Goal: Task Accomplishment & Management: Manage account settings

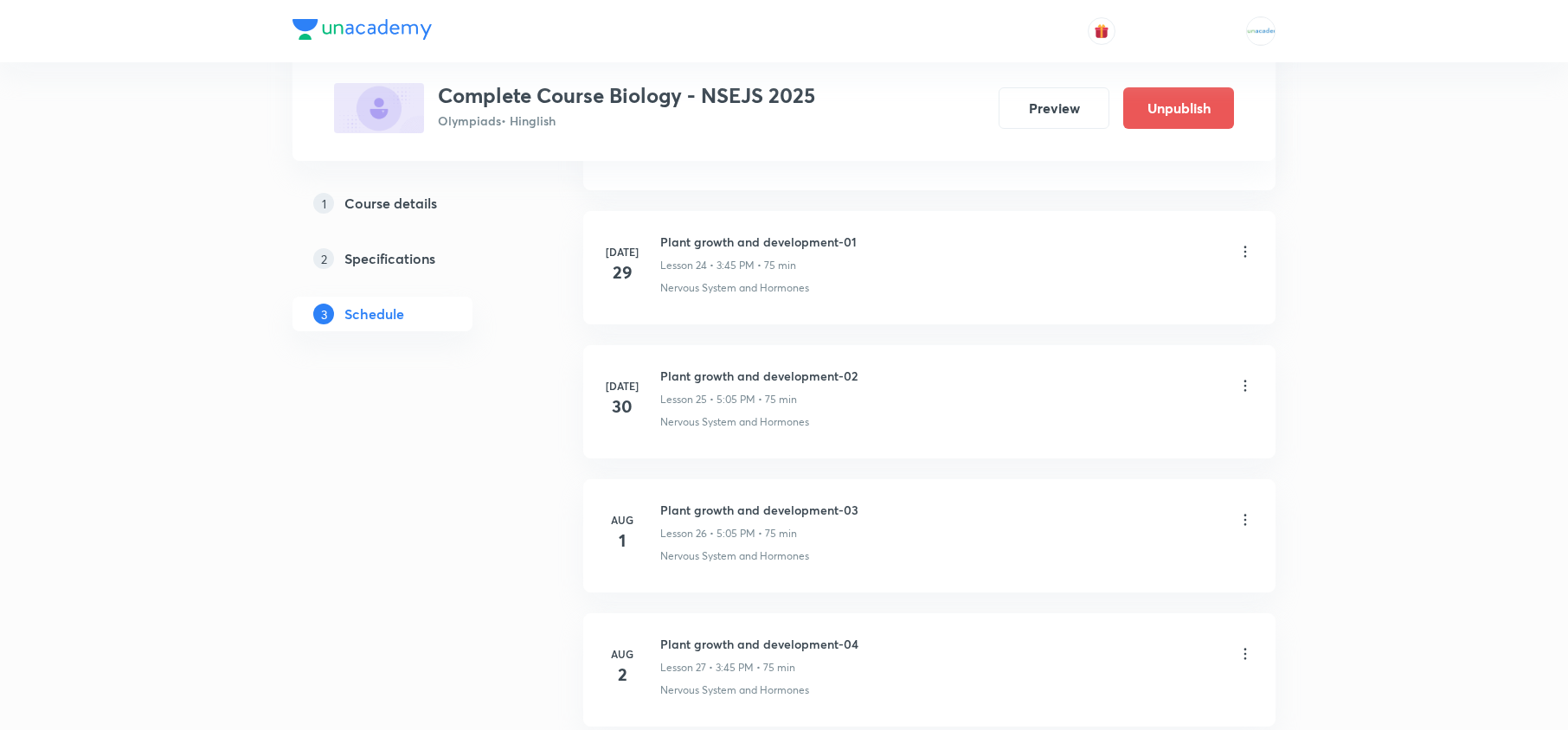
scroll to position [3632, 0]
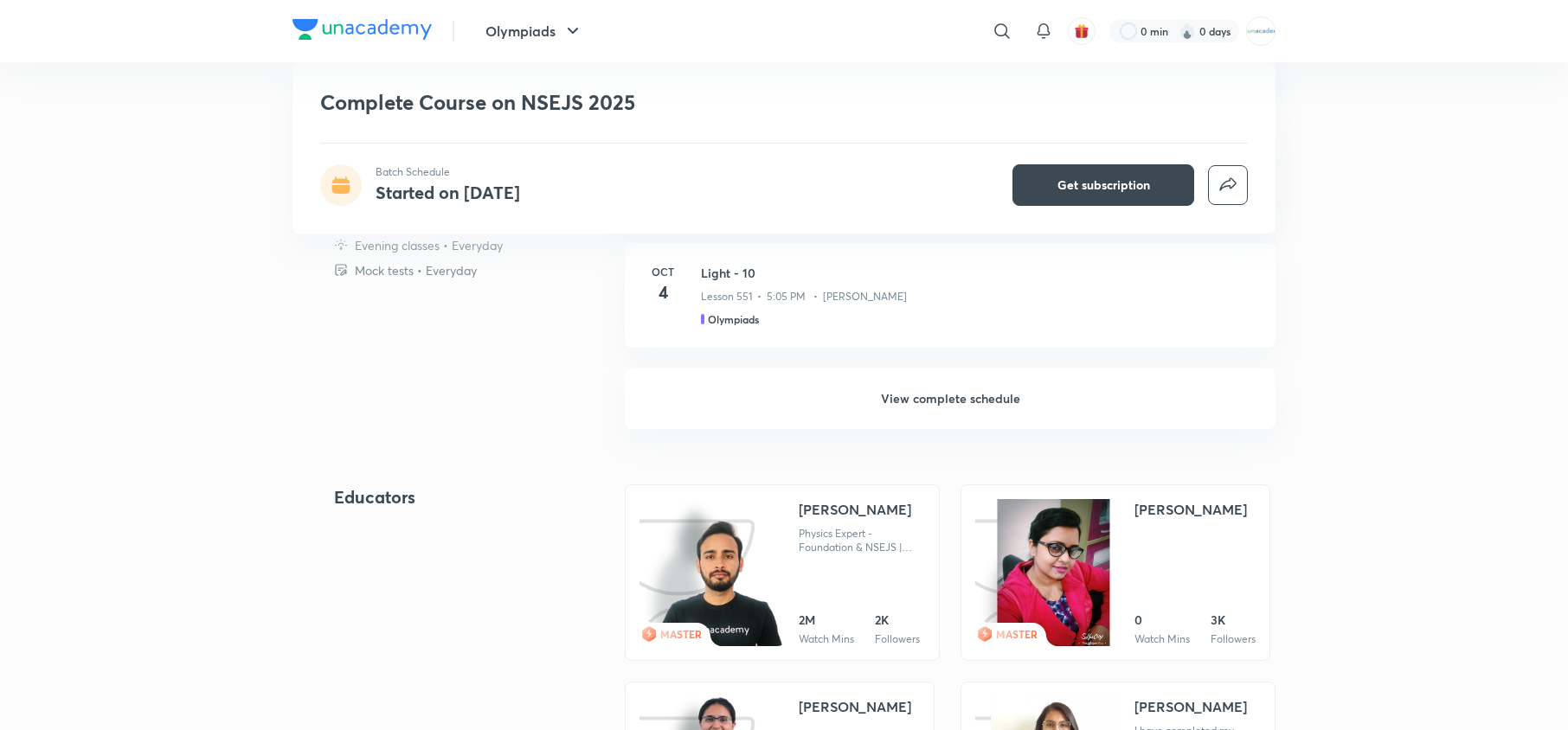
click at [932, 409] on h6 "View complete schedule" at bounding box center [950, 398] width 650 height 60
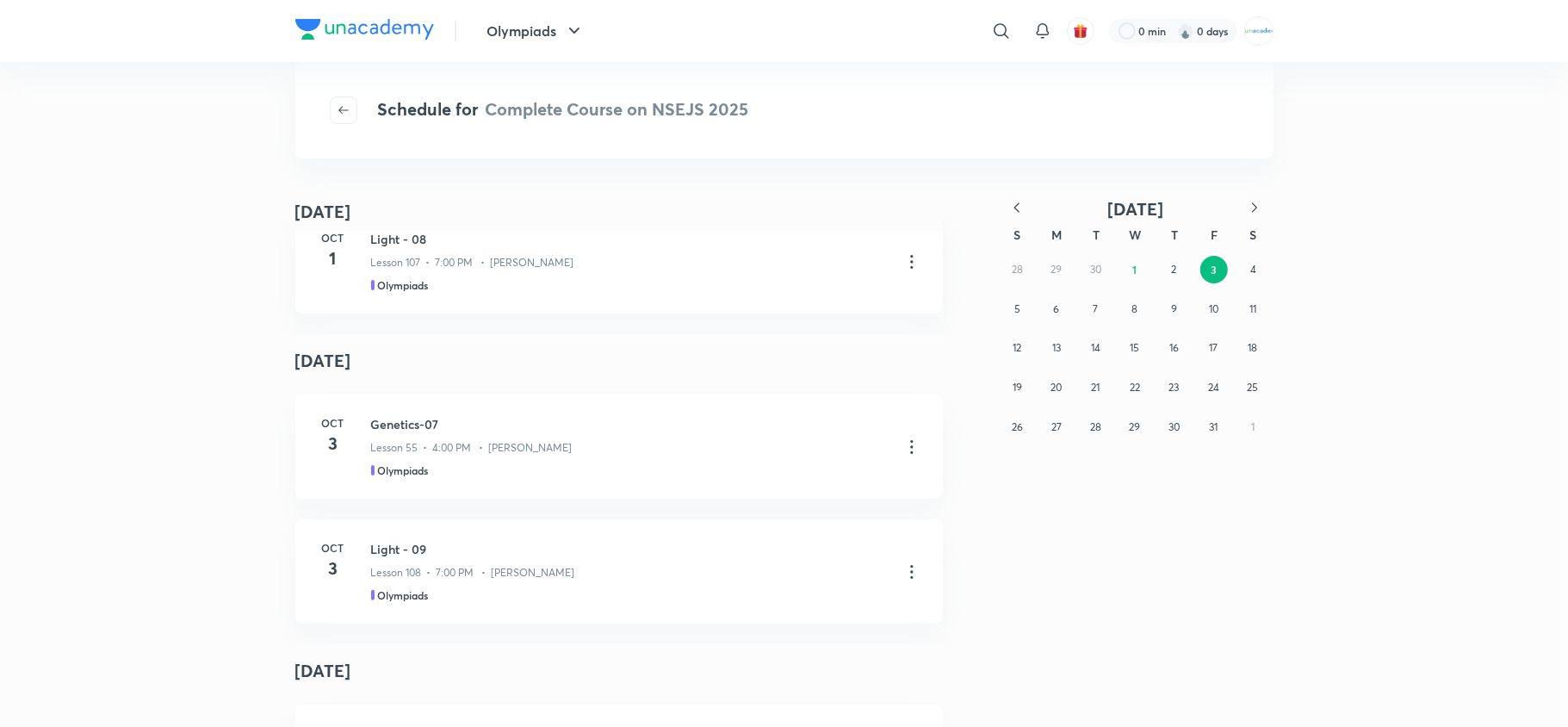
scroll to position [286, 0]
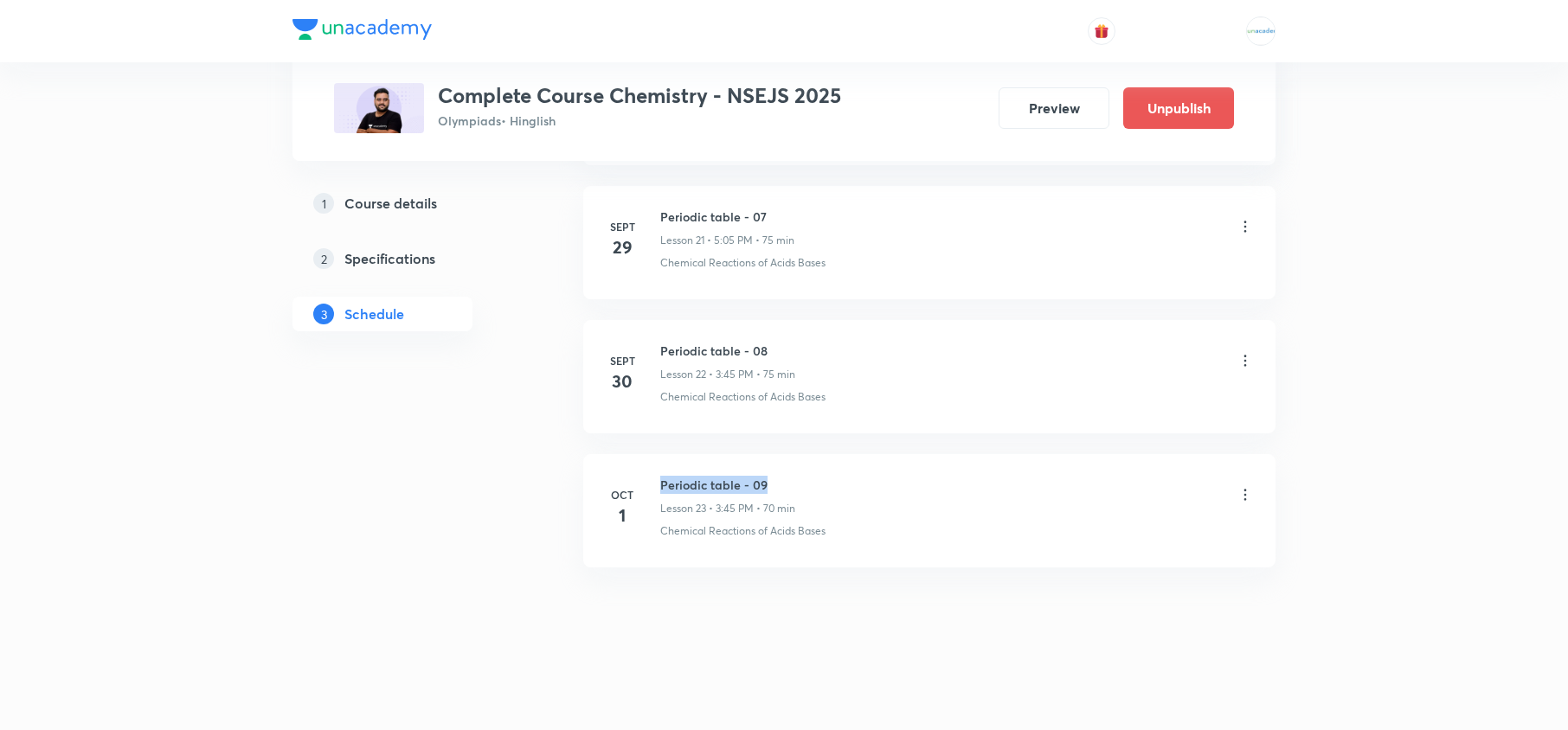
drag, startPoint x: 786, startPoint y: 475, endPoint x: 641, endPoint y: 441, distance: 148.9
copy h6 "Periodic table - 09"
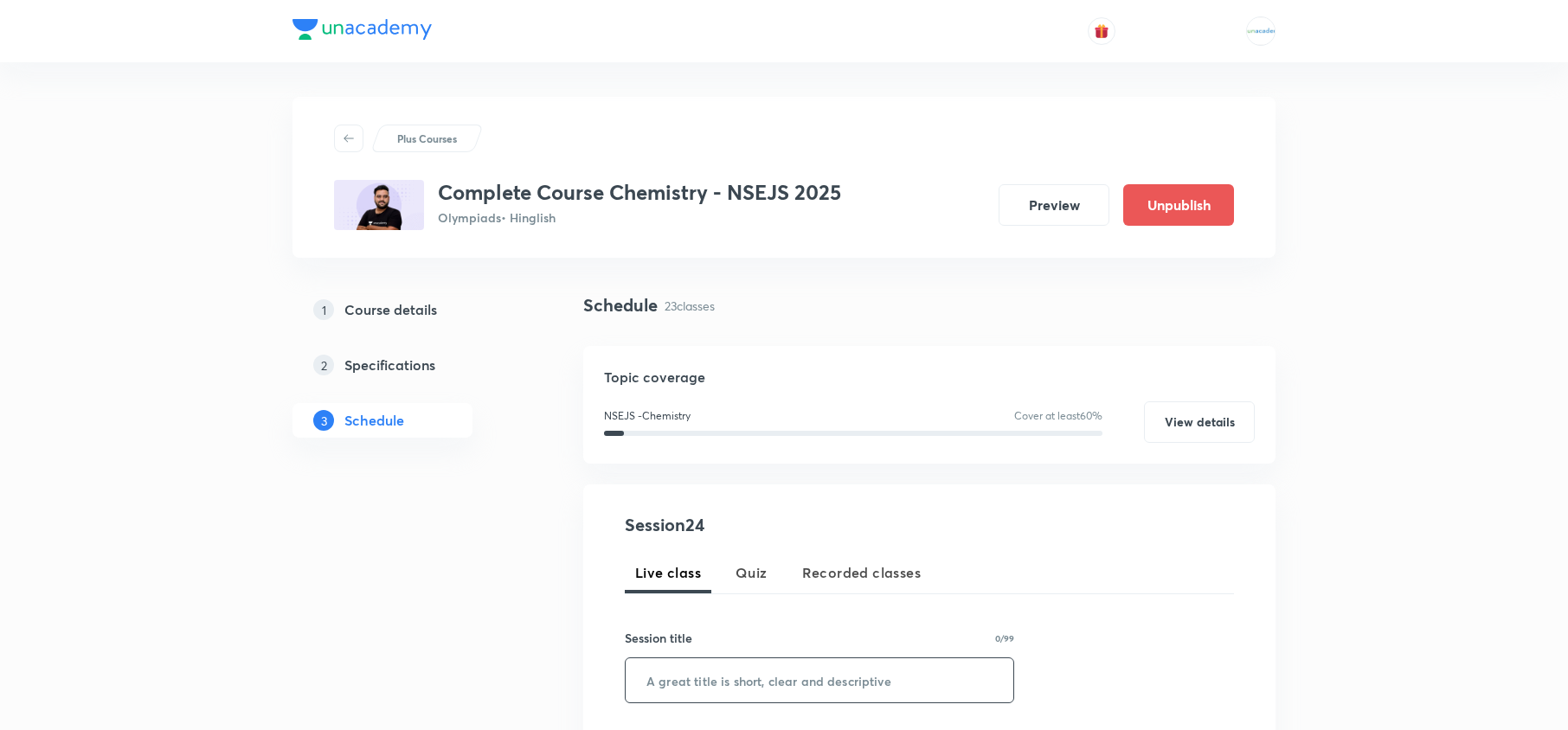
paste input "Periodic table - 09"
click at [741, 679] on input "text" at bounding box center [819, 679] width 388 height 44
type input "Periodic table - 10"
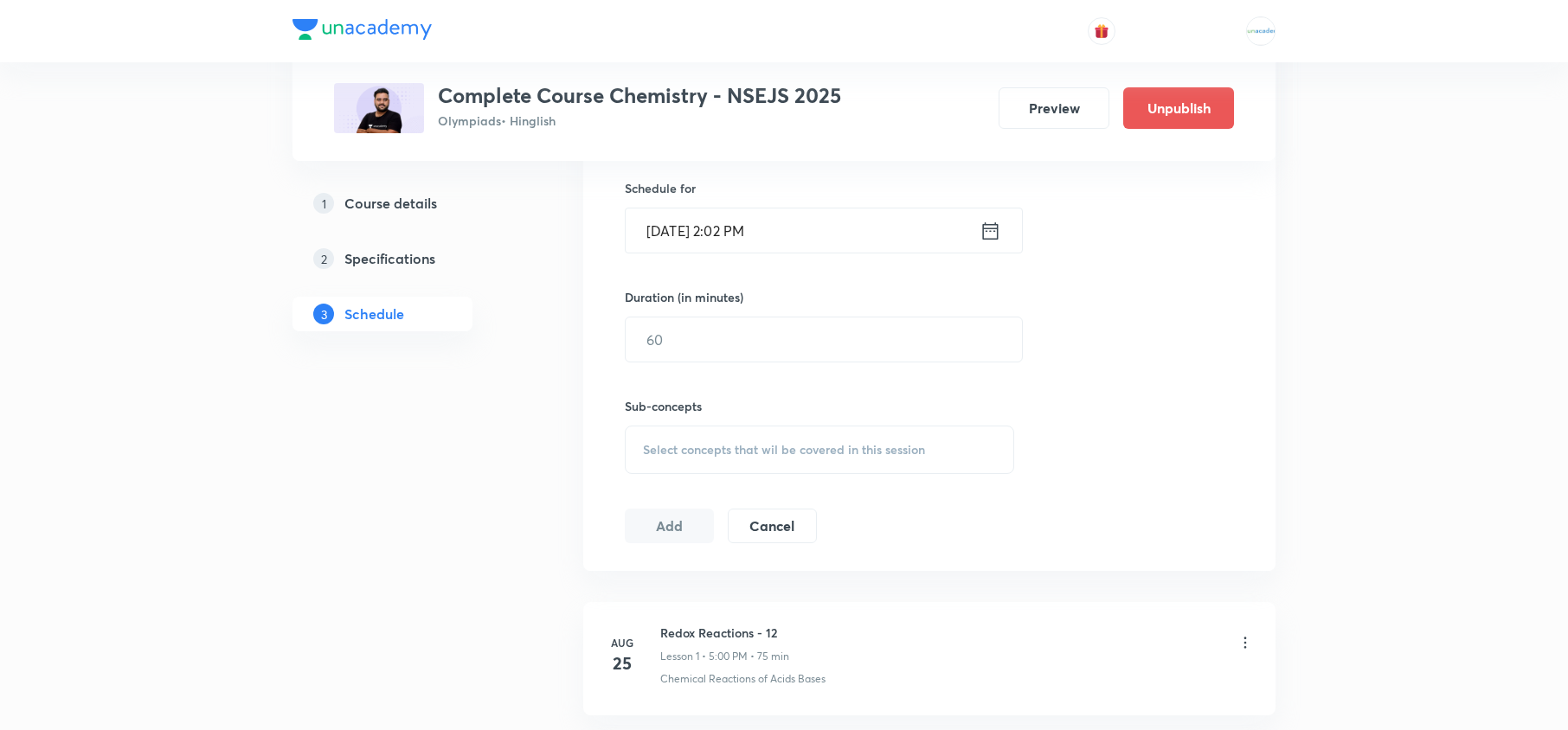
scroll to position [560, 0]
click at [991, 225] on icon at bounding box center [990, 229] width 22 height 24
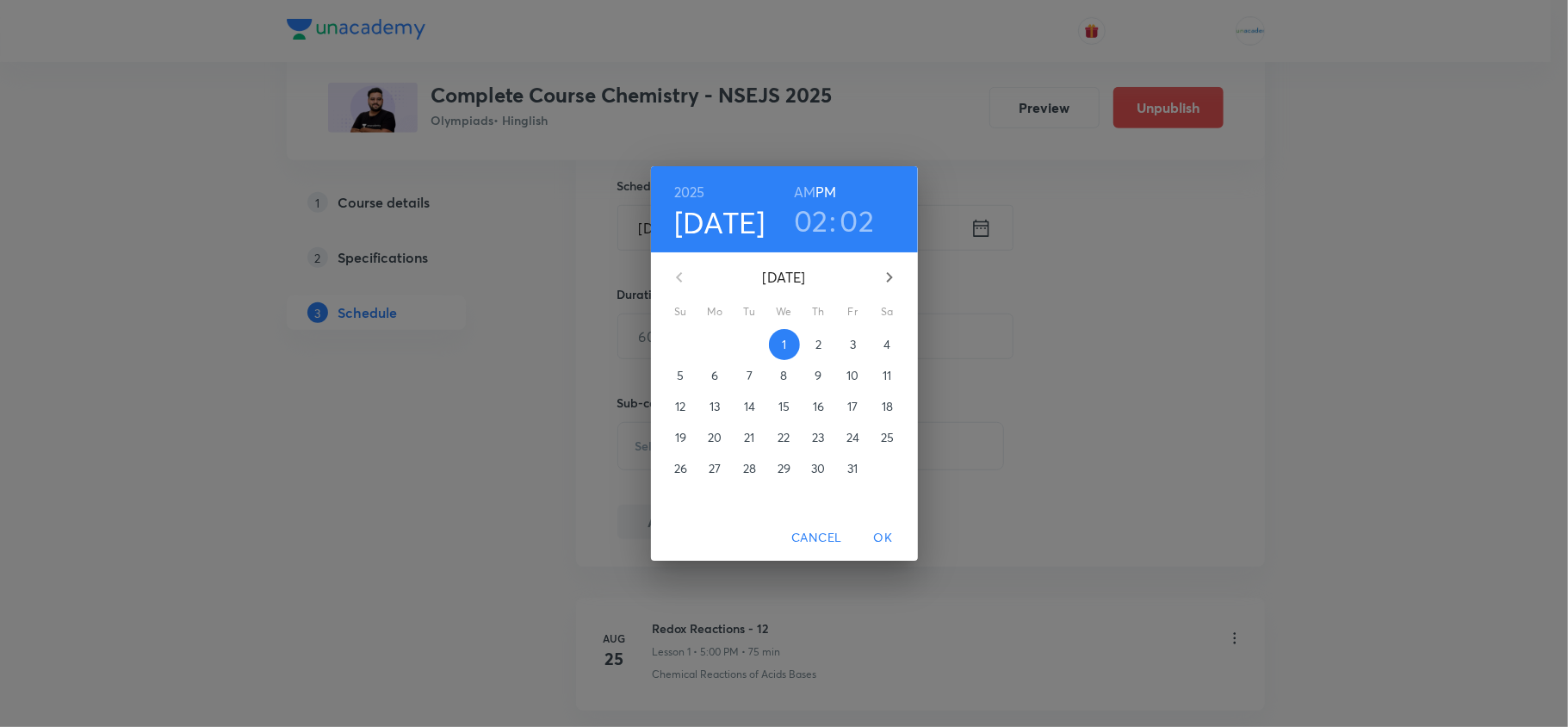
click at [883, 344] on p "4" at bounding box center [886, 344] width 7 height 17
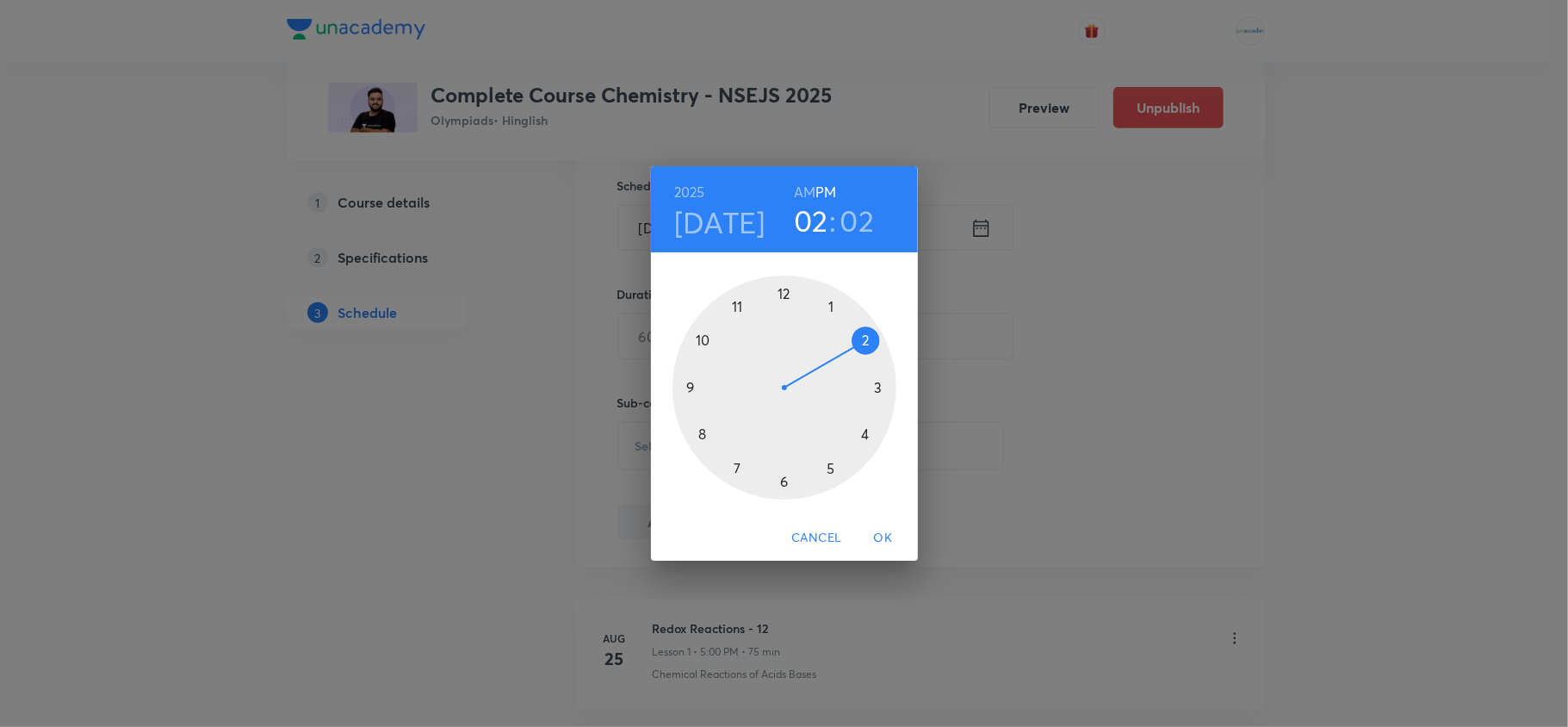
click at [877, 391] on div at bounding box center [784, 388] width 224 height 224
click at [699, 387] on div at bounding box center [784, 388] width 224 height 224
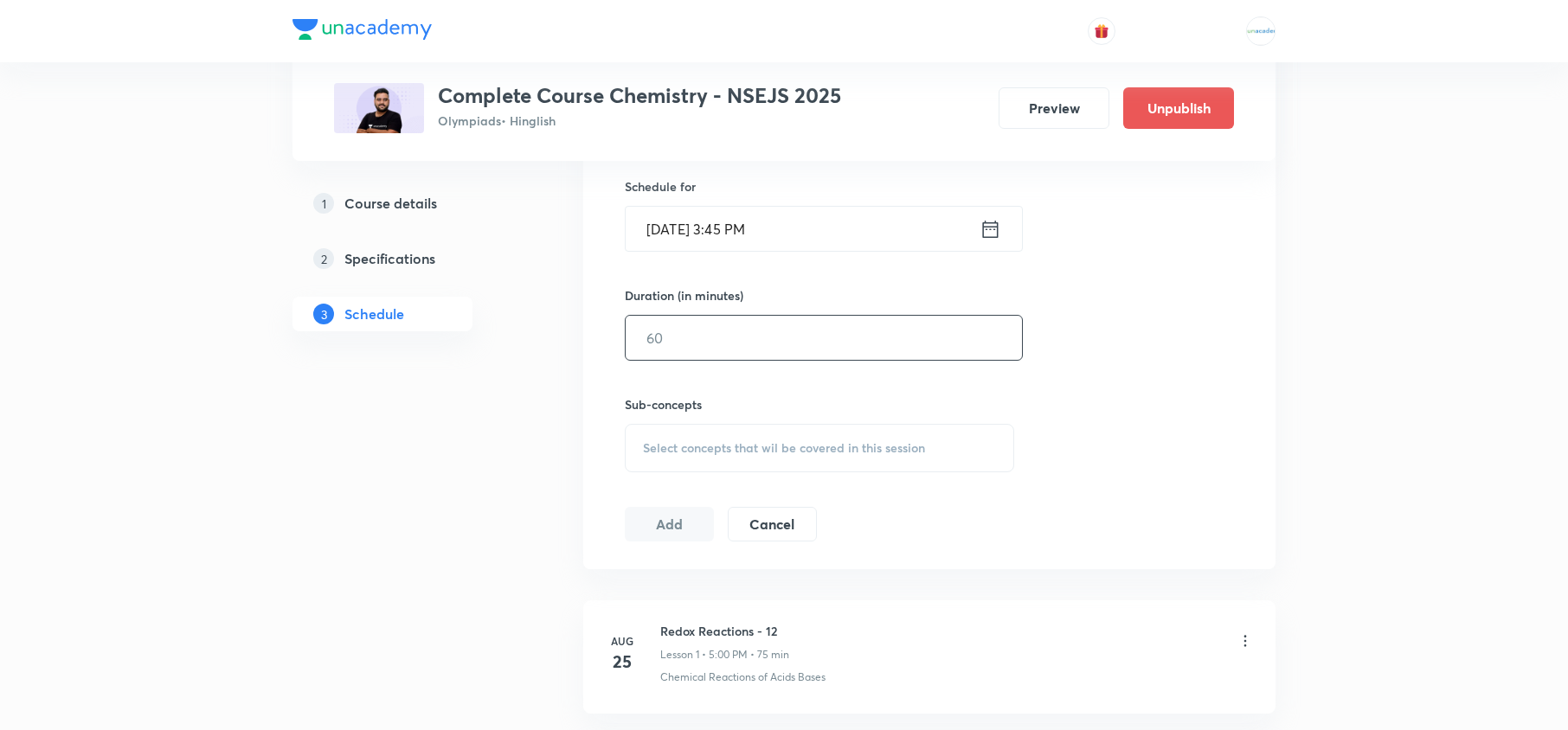
click at [766, 325] on input "text" at bounding box center [824, 337] width 397 height 44
type input "75"
click at [722, 455] on span "Select concepts that wil be covered in this session" at bounding box center [784, 448] width 282 height 14
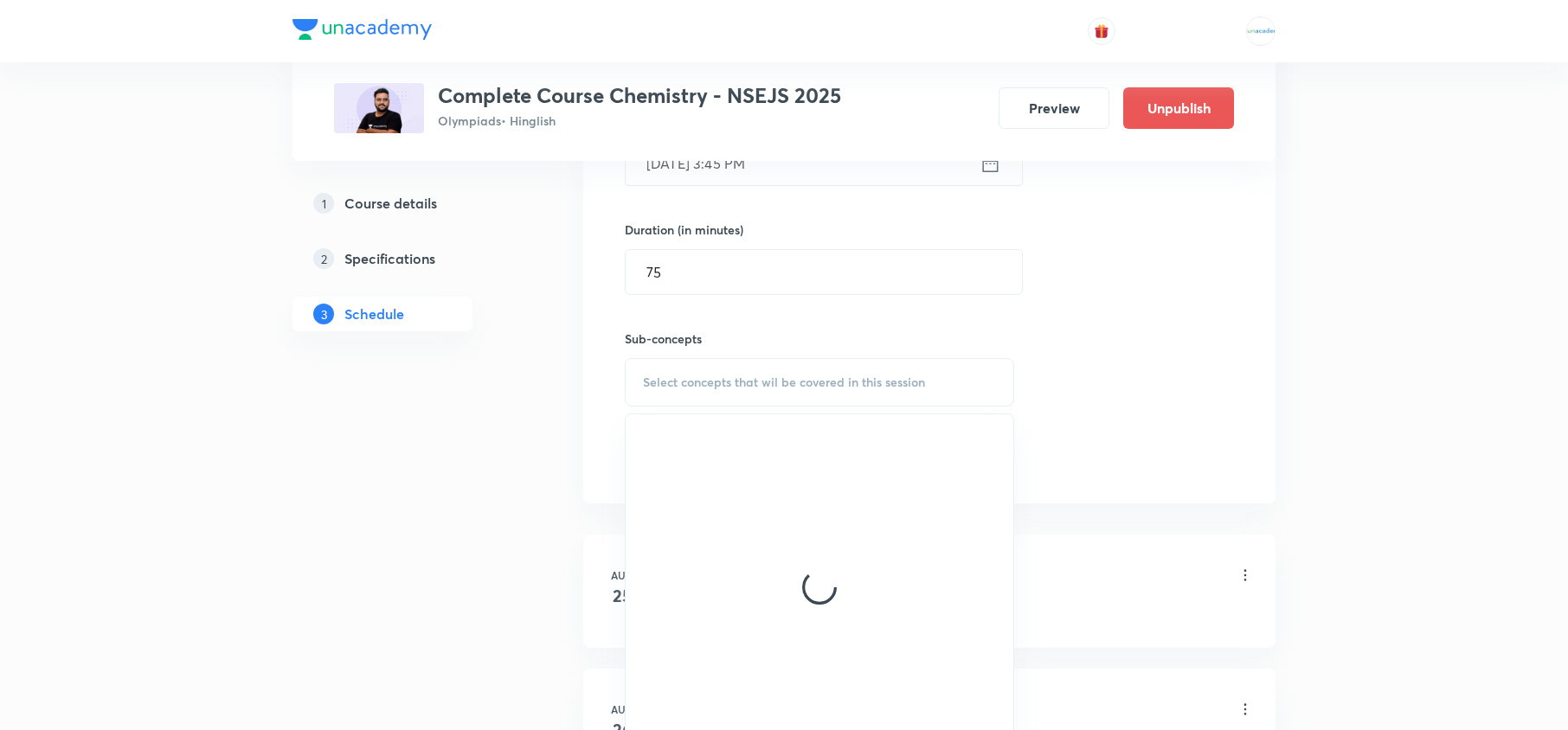
scroll to position [627, 0]
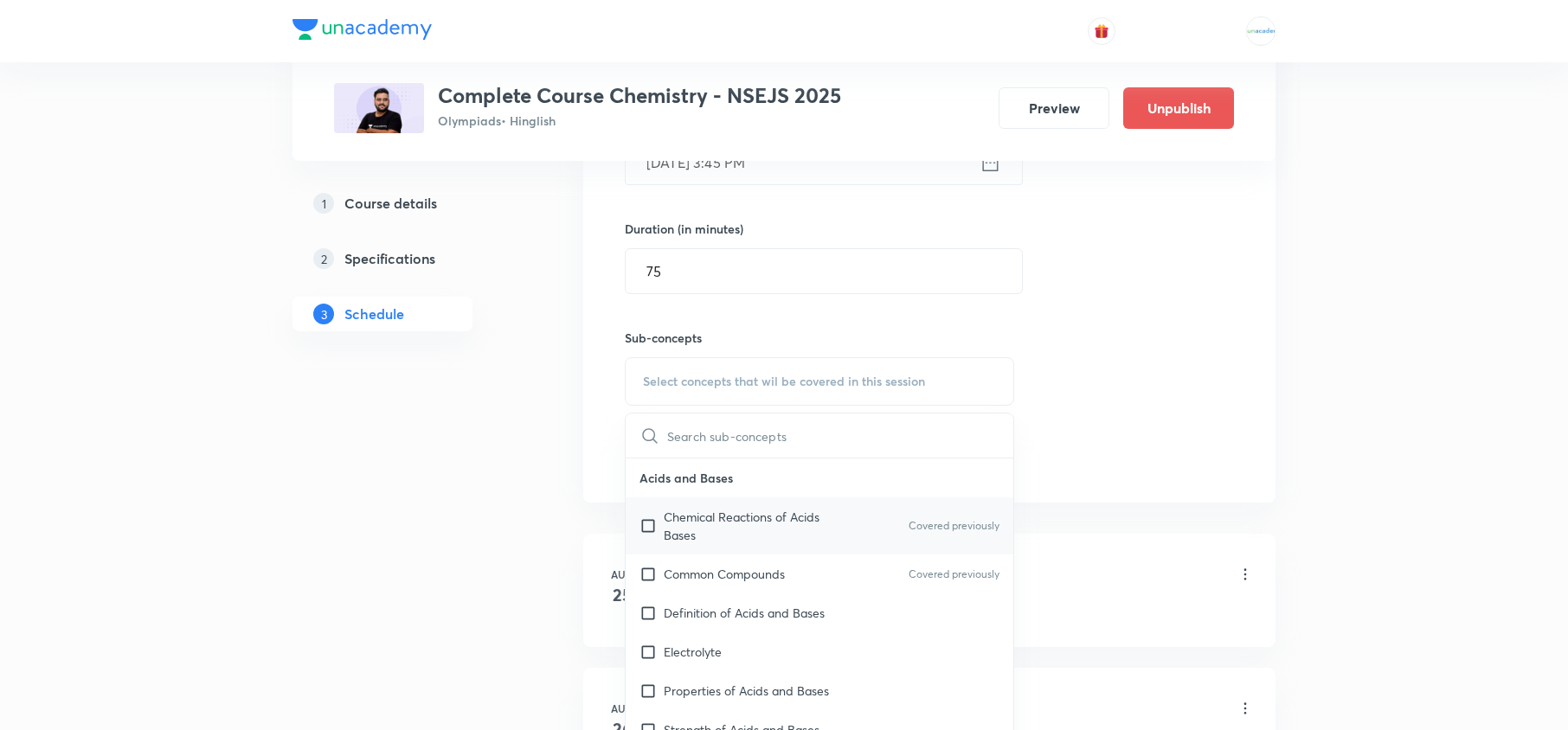
click at [722, 506] on div "Chemical Reactions of Acids Bases Covered previously" at bounding box center [819, 526] width 388 height 57
checkbox input "true"
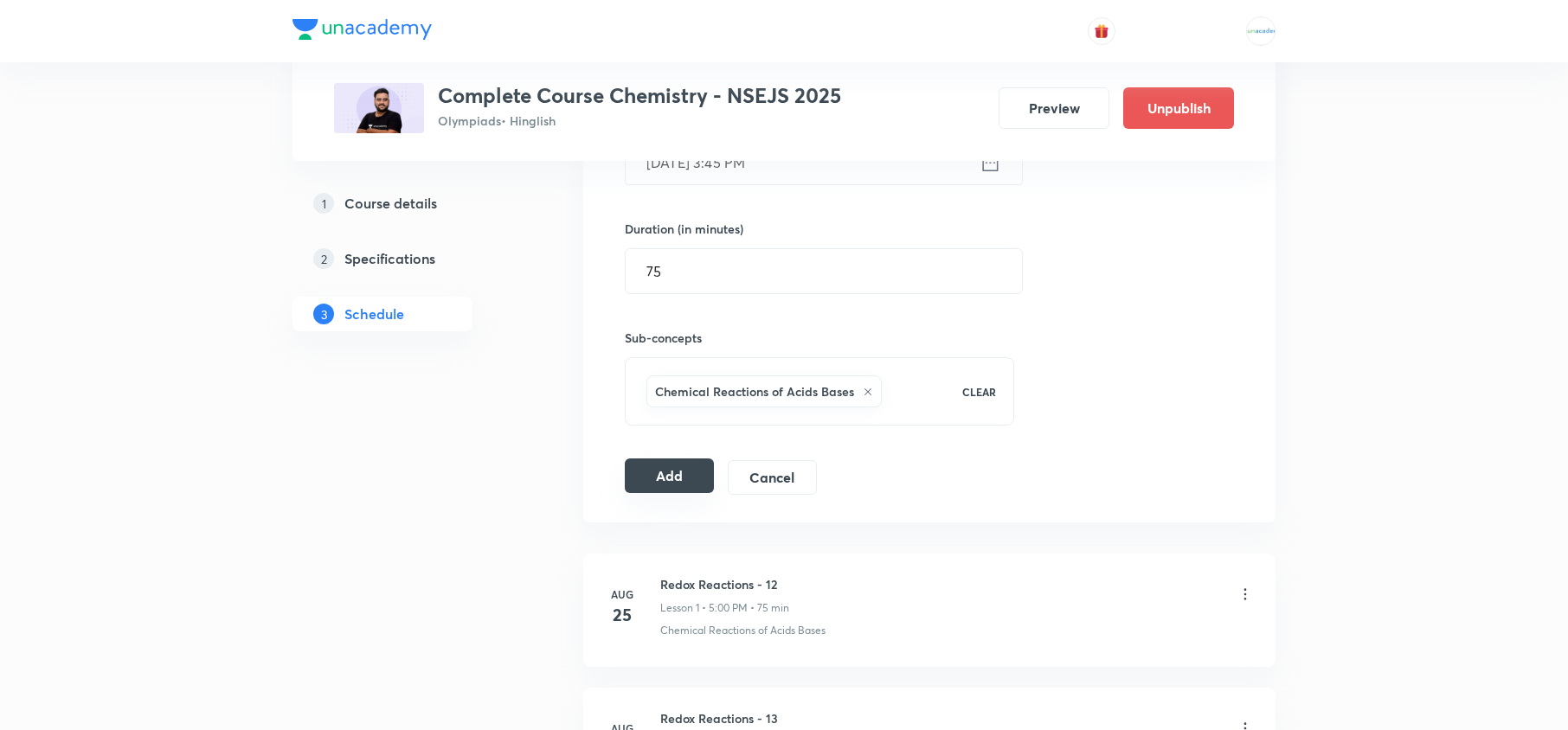
click at [652, 482] on button "Add" at bounding box center [669, 476] width 89 height 35
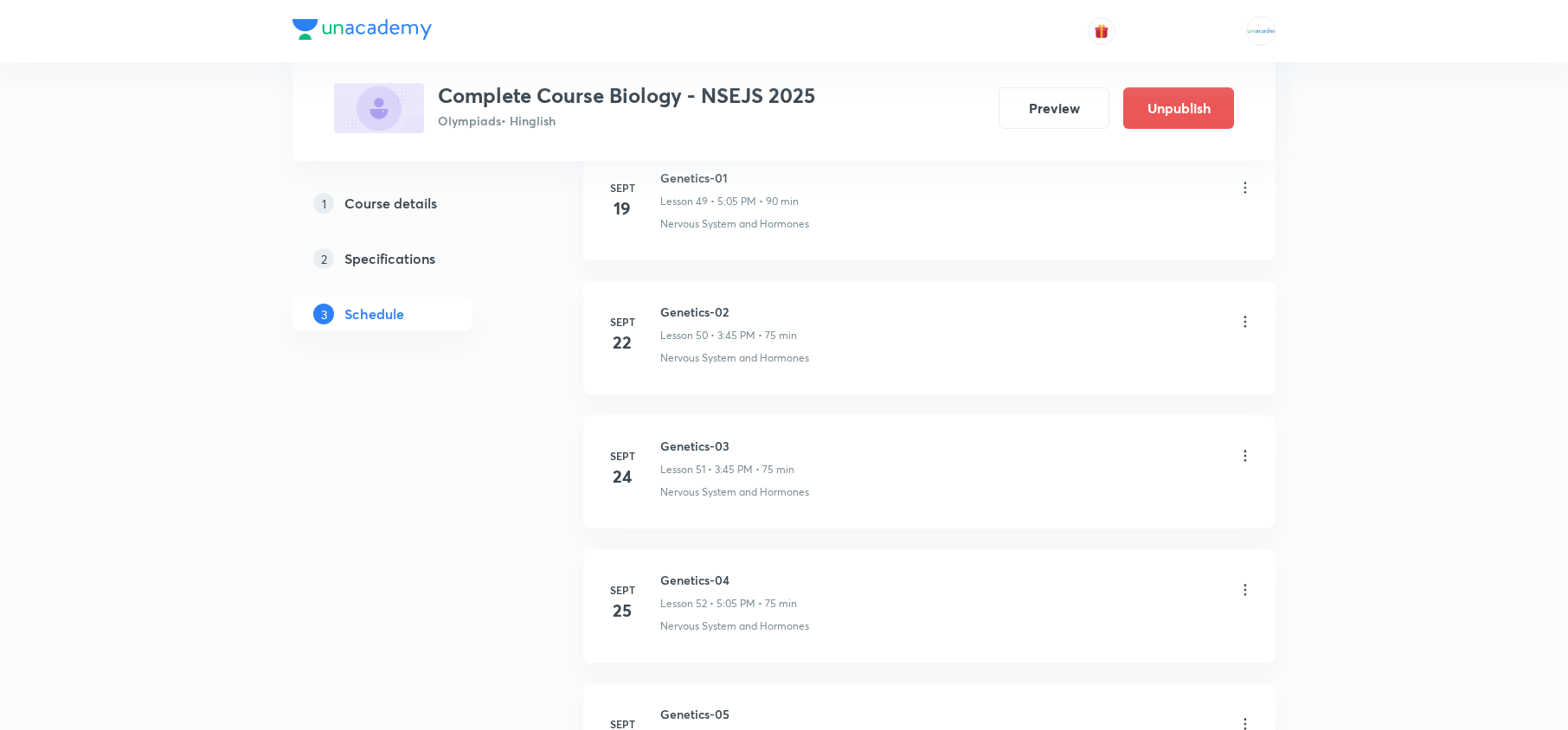
scroll to position [7978, 0]
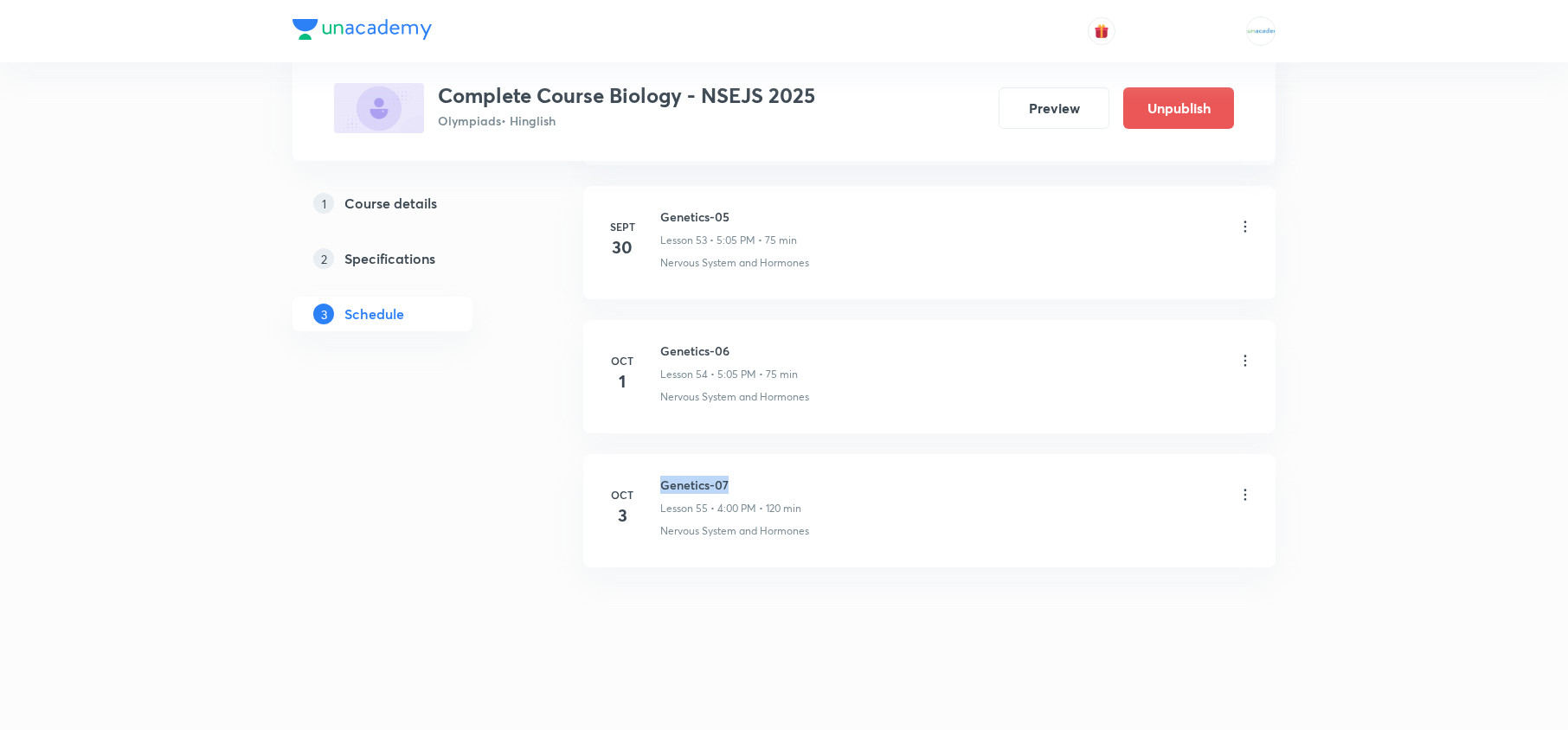
drag, startPoint x: 756, startPoint y: 479, endPoint x: 658, endPoint y: 434, distance: 107.8
copy h6 "Genetics-07"
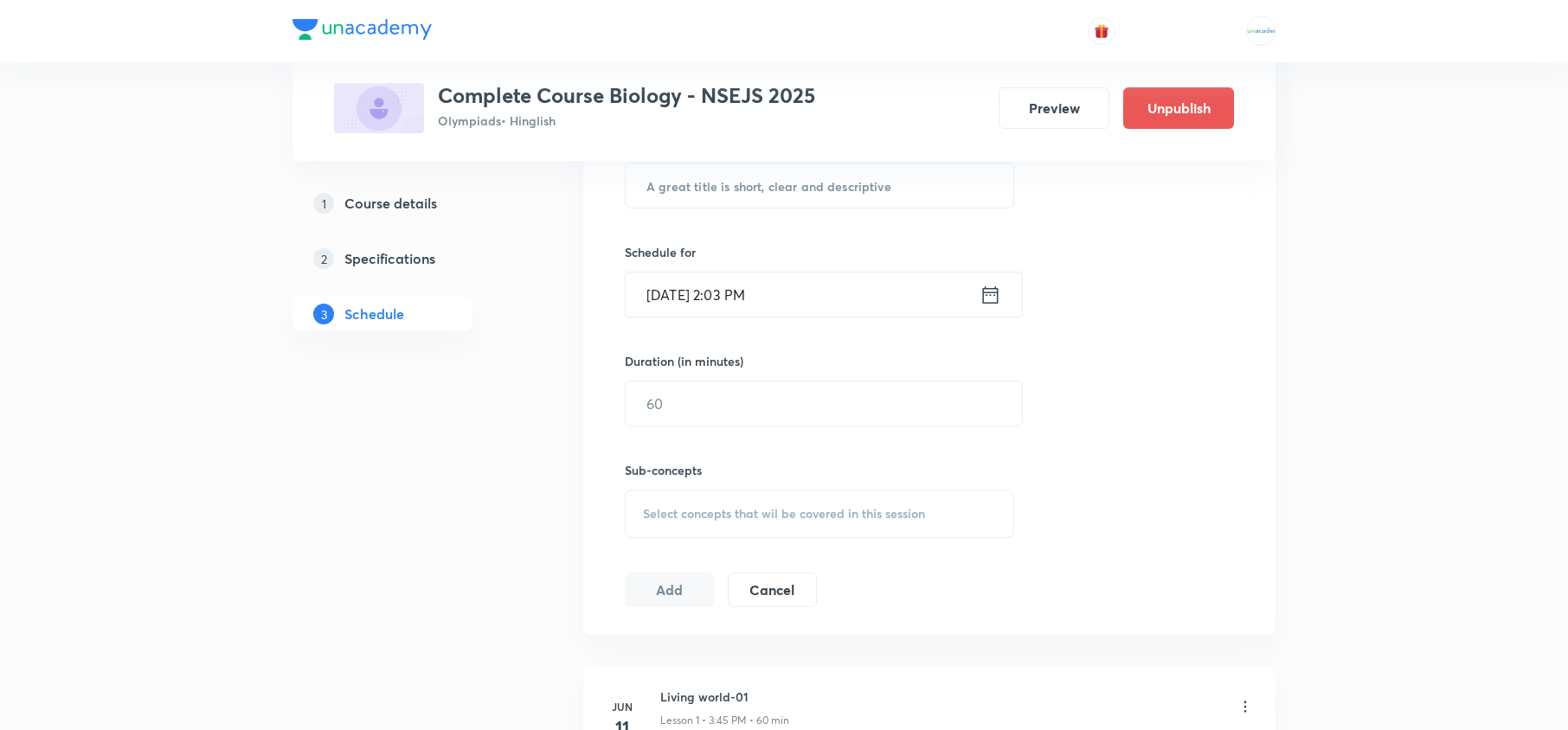
scroll to position [0, 0]
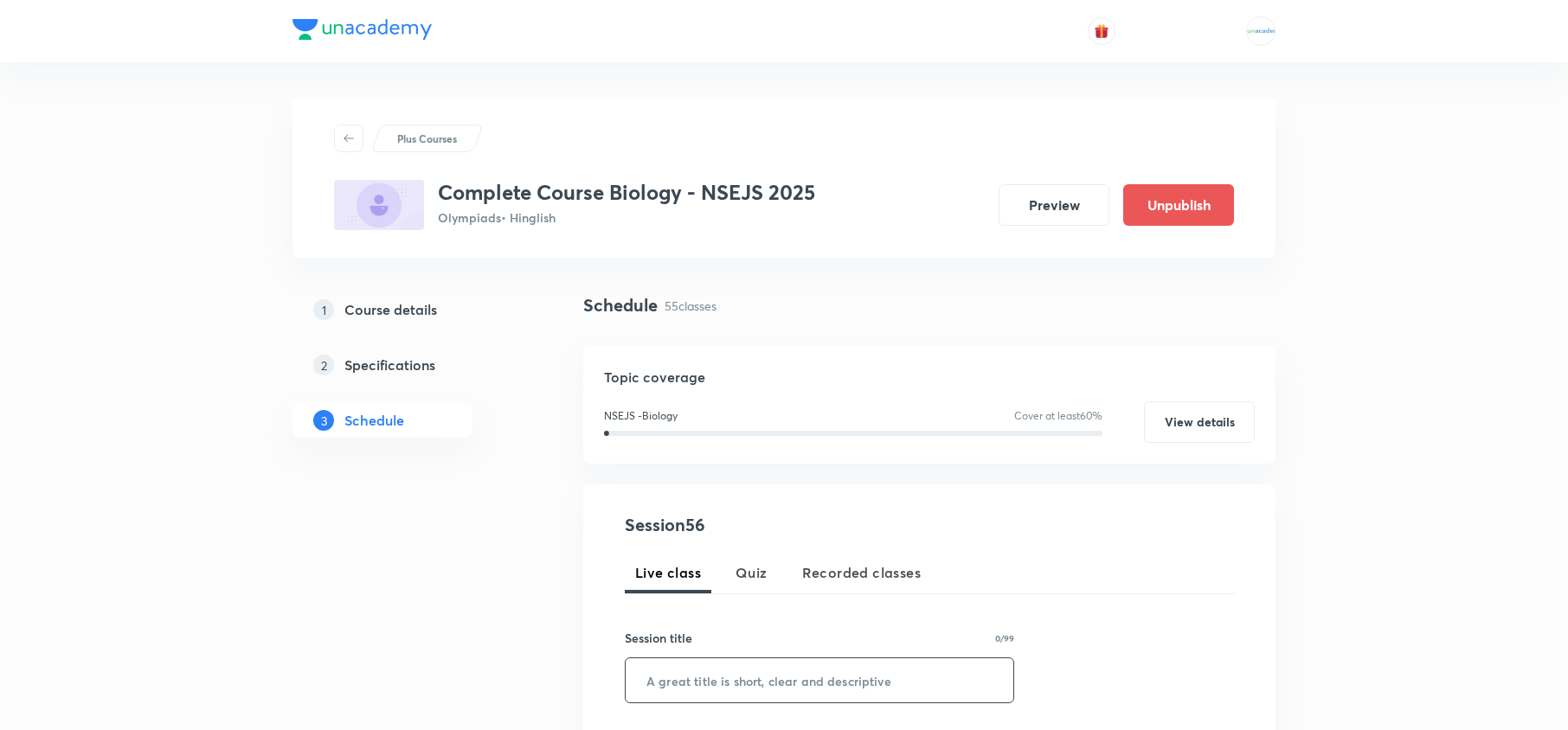
paste input "Genetics-07"
click at [723, 686] on input "Genetics-07" at bounding box center [819, 679] width 388 height 44
type input "Genetics-08"
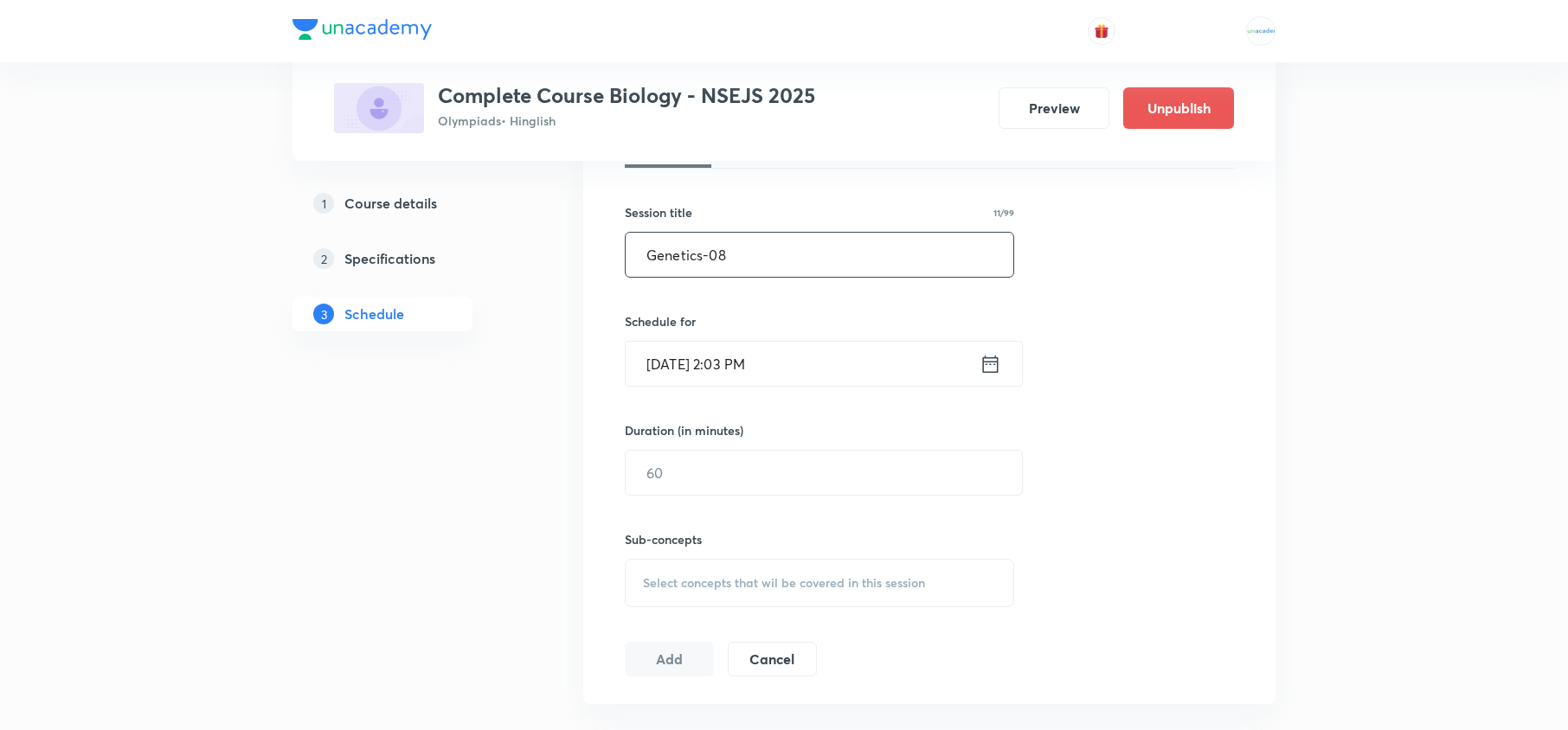
scroll to position [427, 0]
click at [990, 354] on icon at bounding box center [990, 362] width 22 height 24
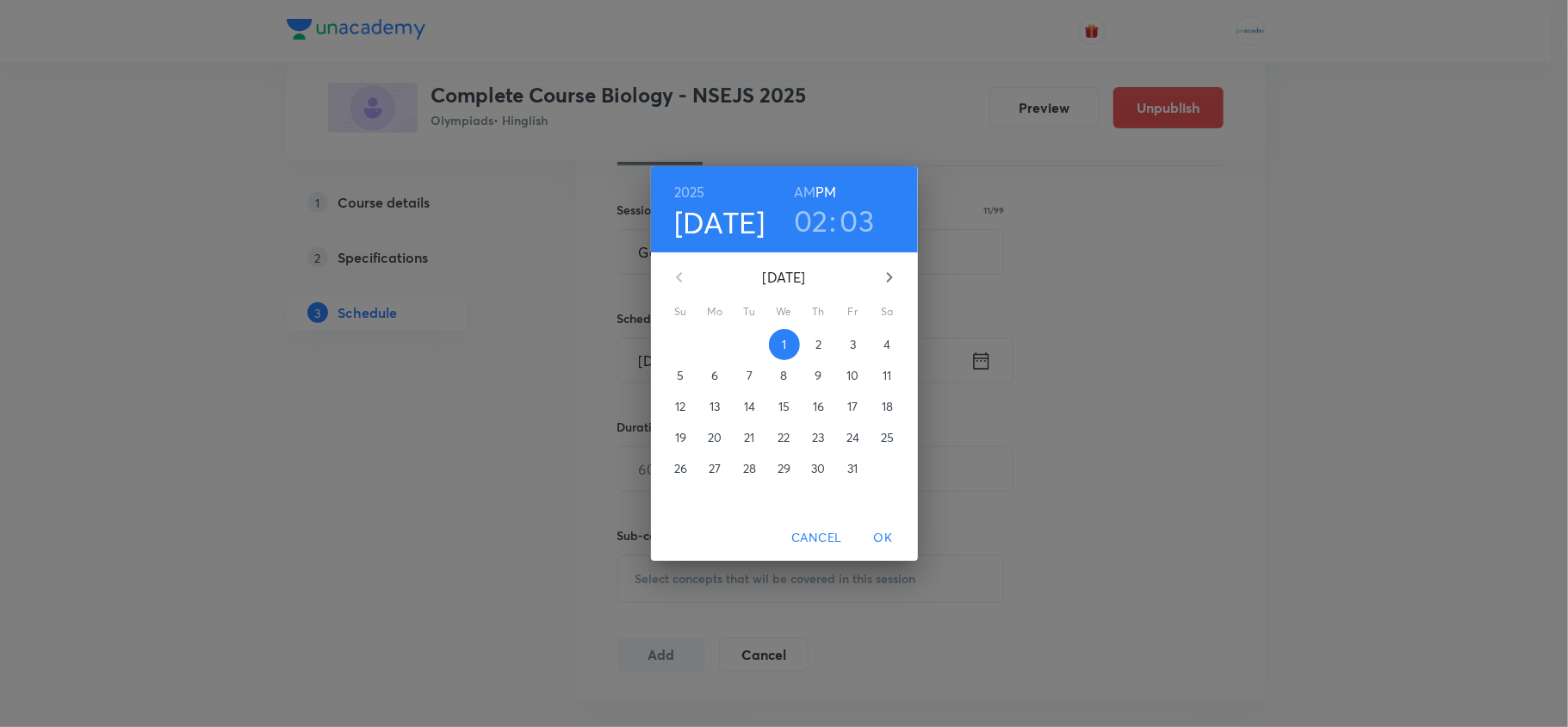
click at [879, 344] on span "4" at bounding box center [888, 344] width 31 height 17
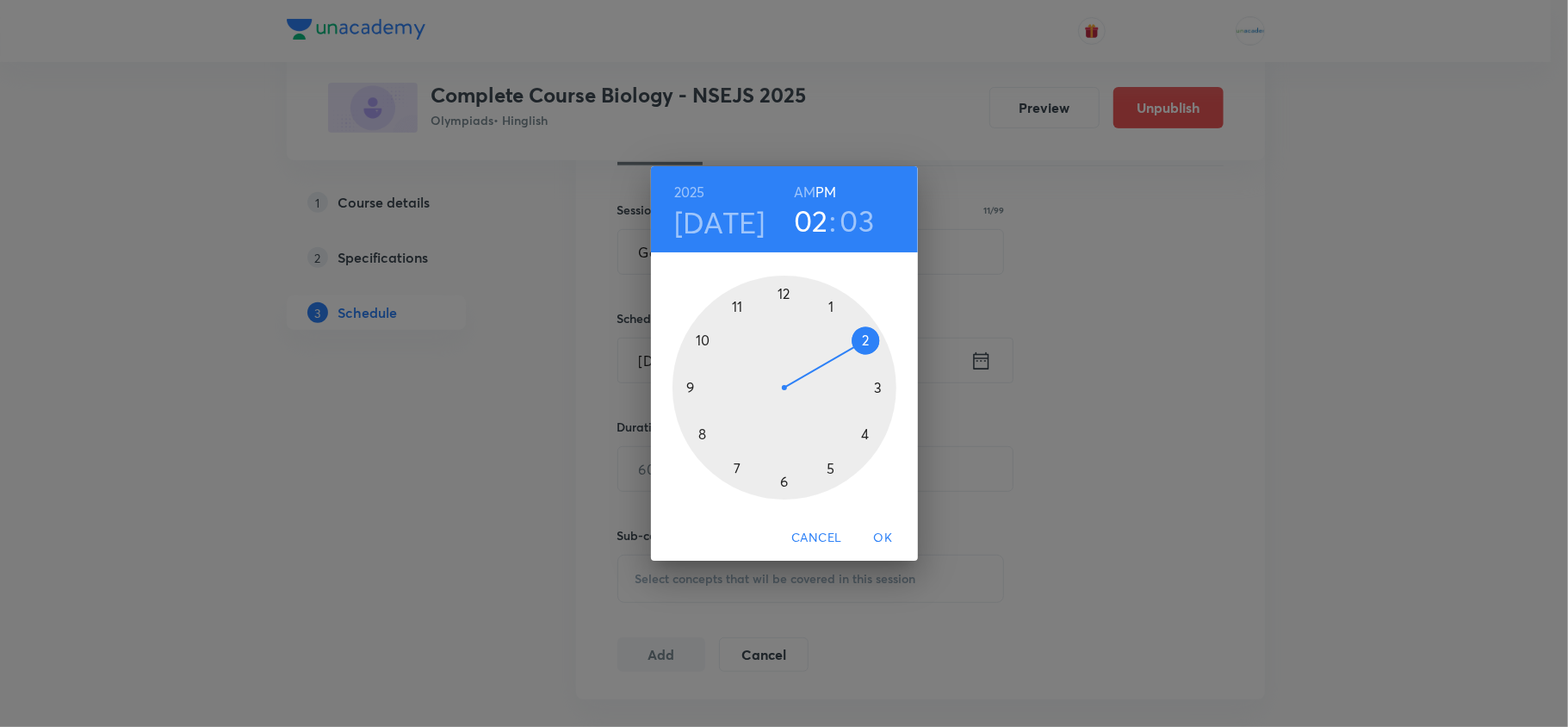
click at [732, 472] on div at bounding box center [784, 388] width 224 height 224
click at [782, 303] on div at bounding box center [784, 388] width 224 height 224
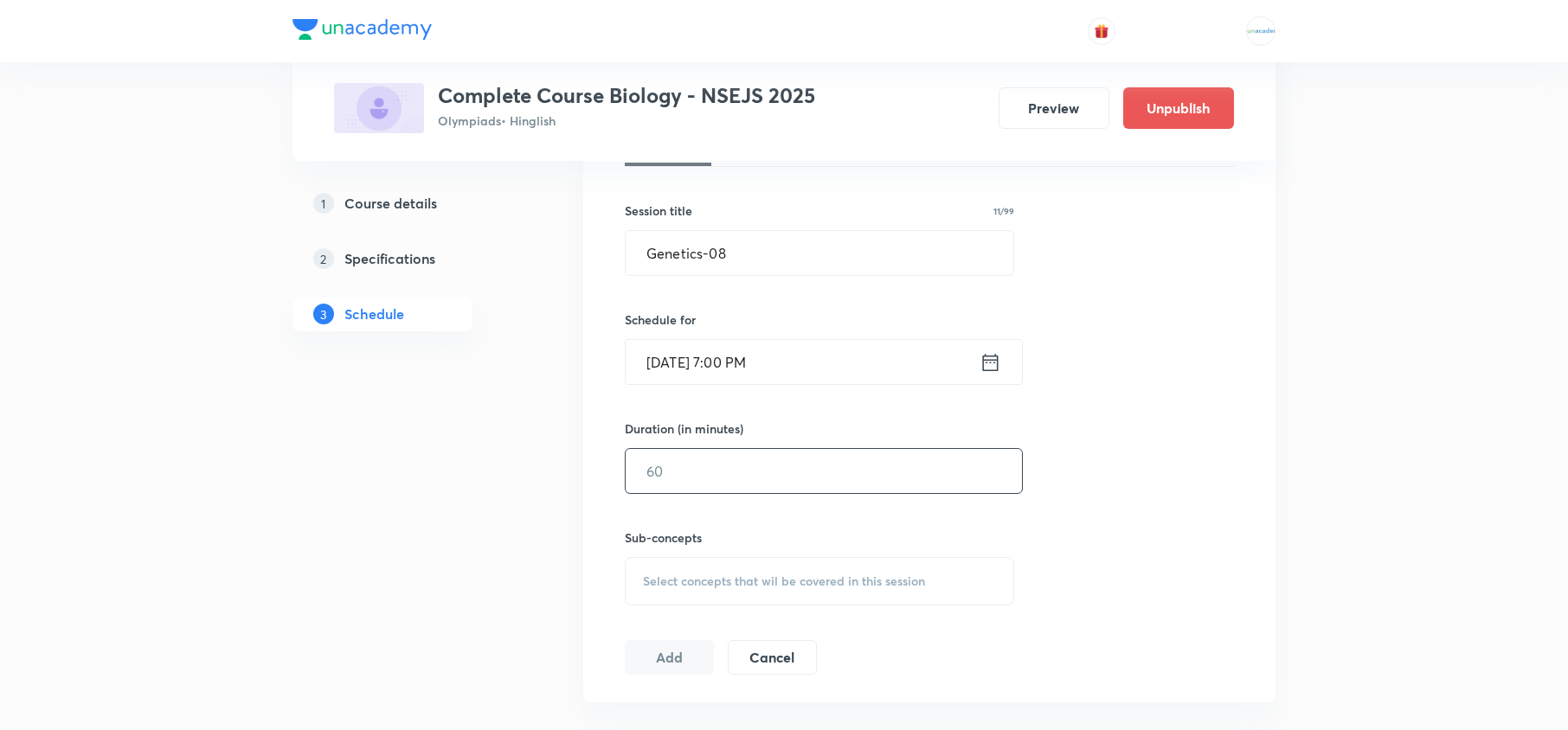
click at [745, 457] on input "text" at bounding box center [824, 470] width 397 height 44
click at [748, 576] on span "Select concepts that wil be covered in this session" at bounding box center [784, 581] width 282 height 14
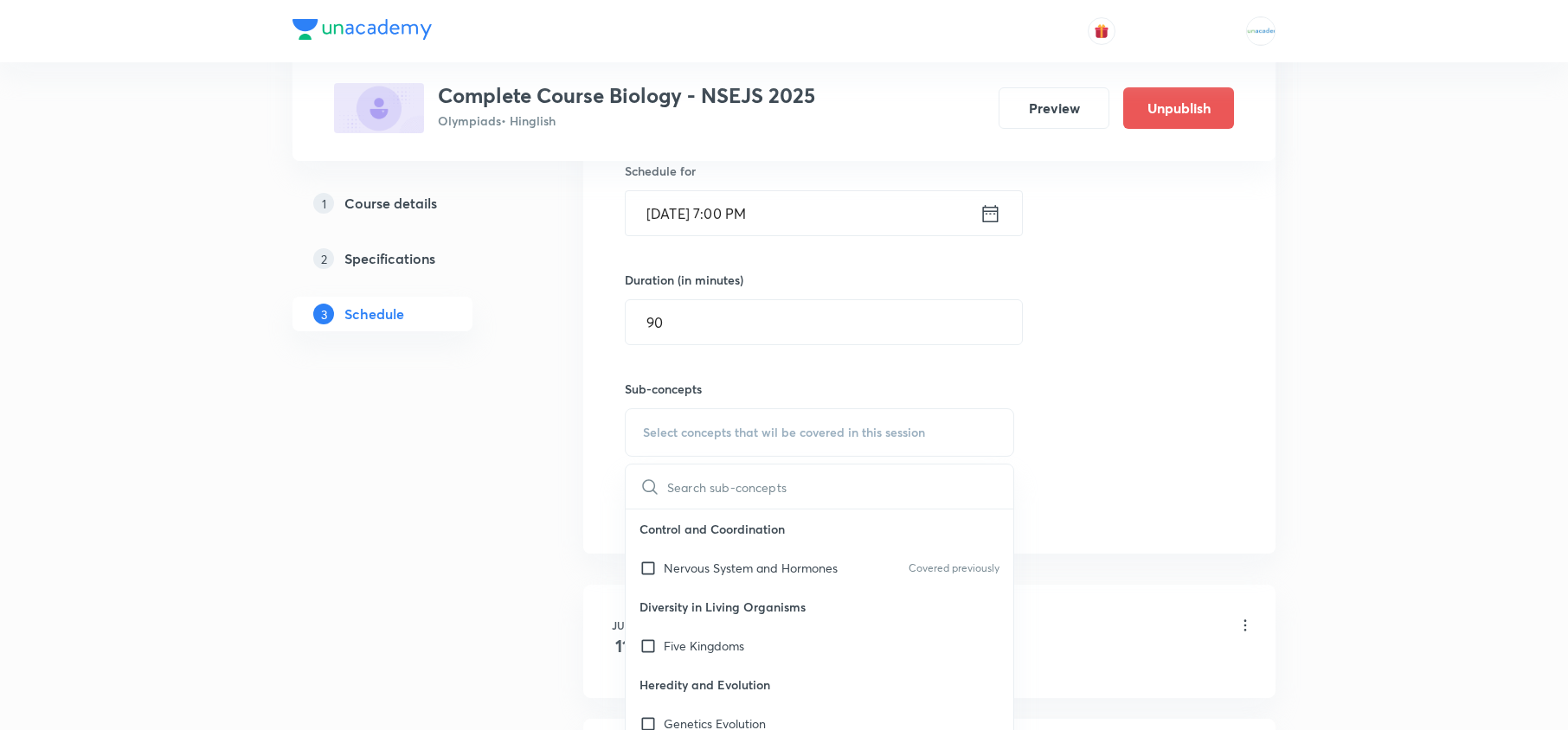
scroll to position [578, 0]
click at [749, 293] on div "Duration (in minutes) 90 ​" at bounding box center [783, 306] width 316 height 74
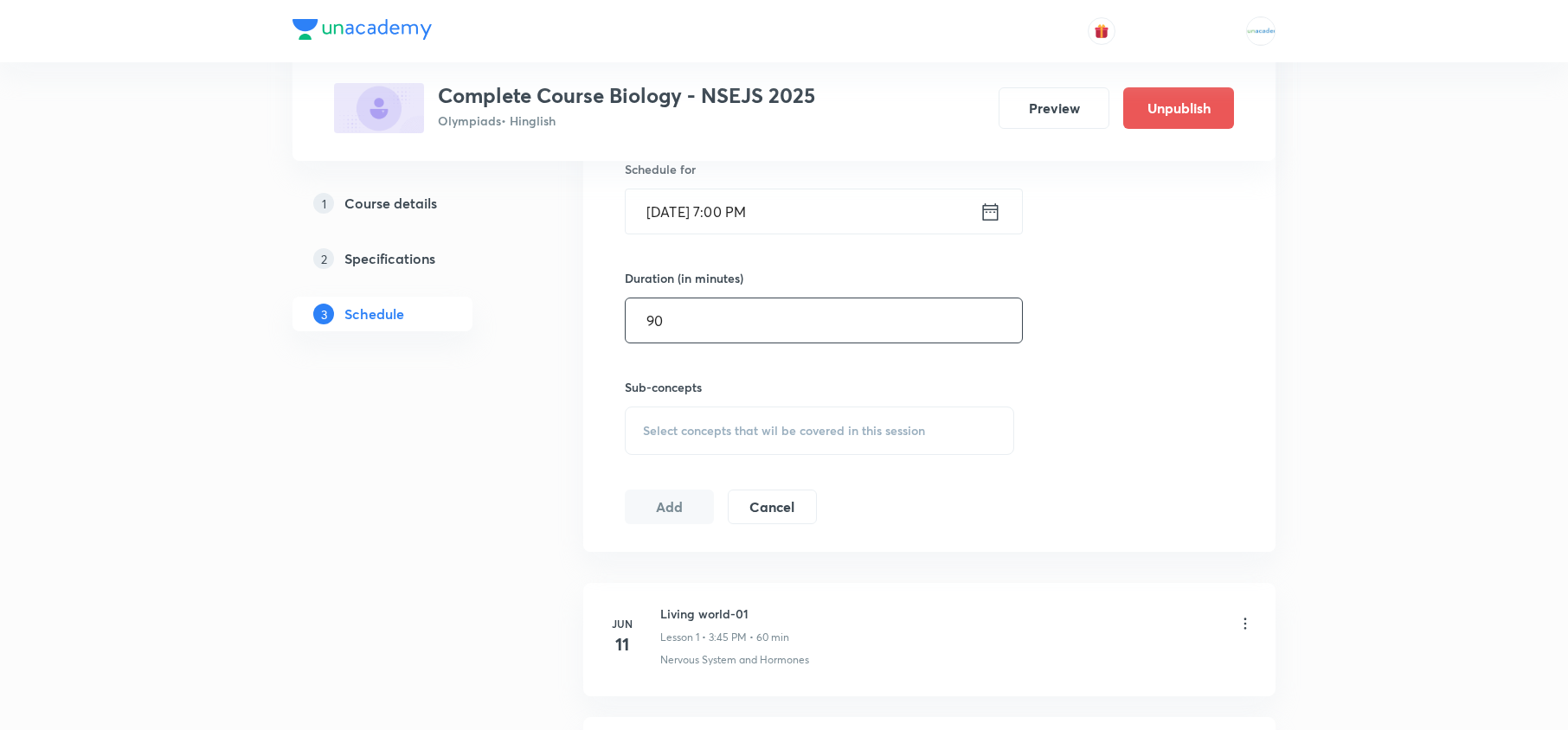
click at [738, 311] on input "90" at bounding box center [824, 320] width 397 height 44
type input "9"
type input "75"
click at [751, 425] on span "Select concepts that wil be covered in this session" at bounding box center [784, 430] width 282 height 14
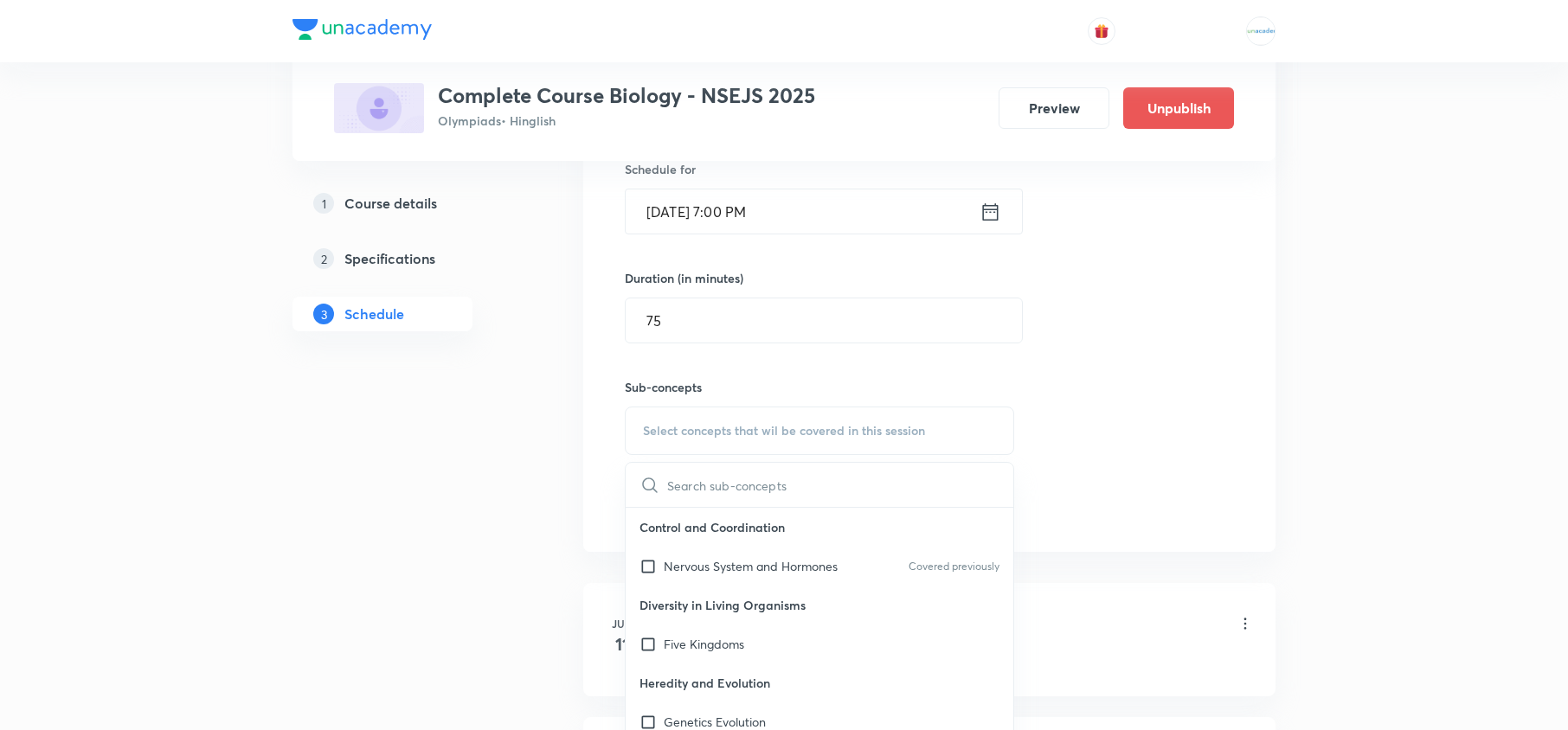
scroll to position [613, 0]
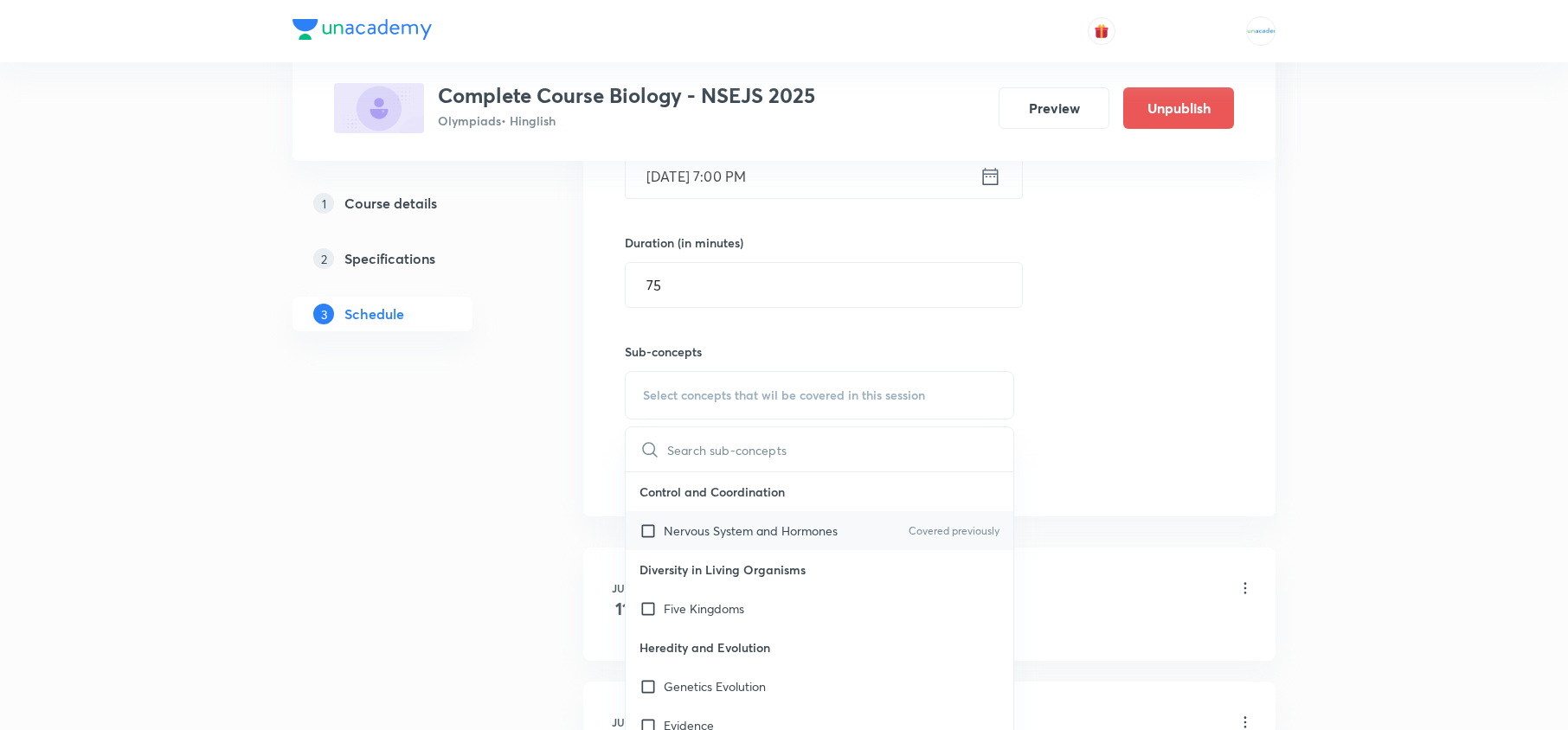
click at [703, 532] on p "Nervous System and Hormones" at bounding box center [750, 531] width 174 height 18
checkbox input "true"
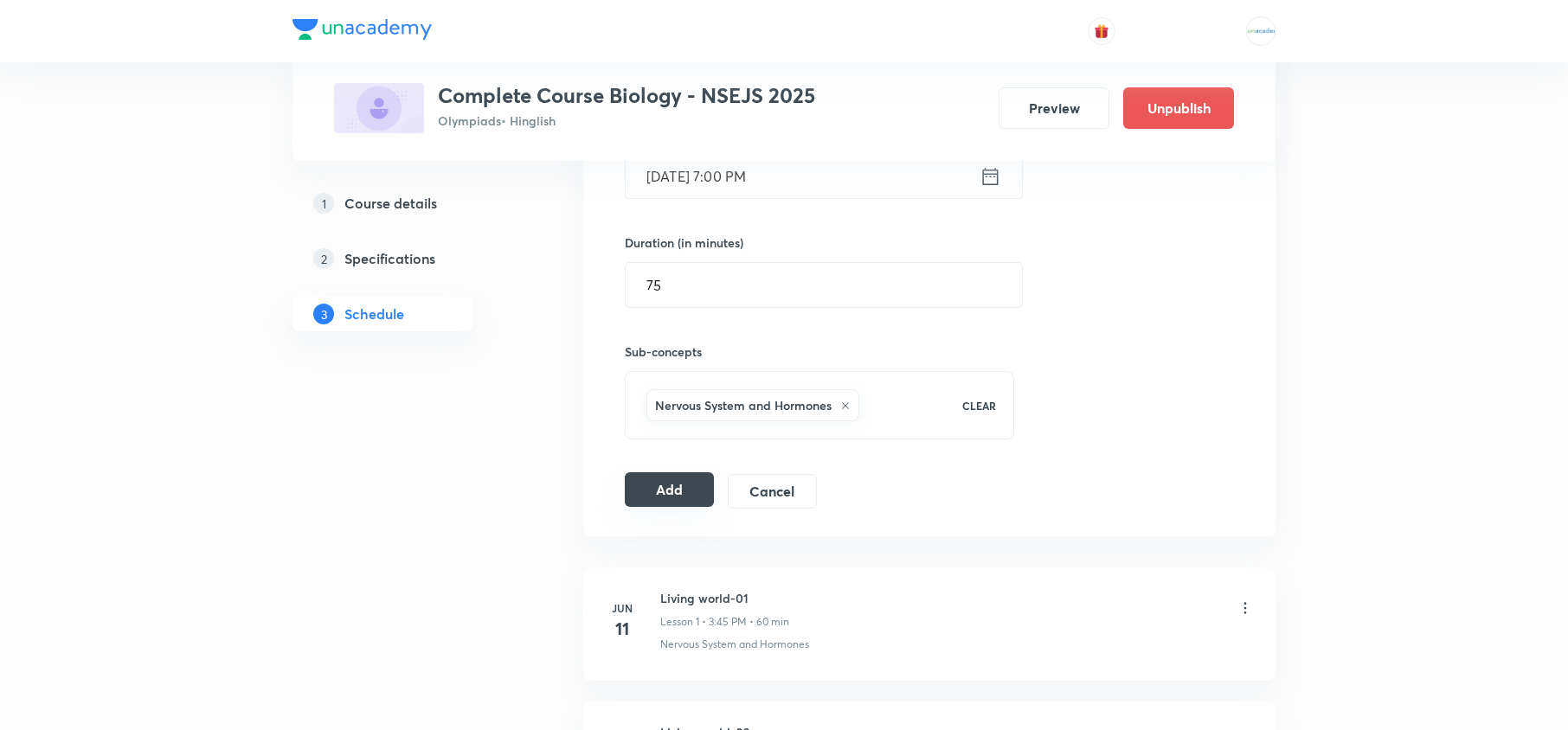
click at [666, 484] on button "Add" at bounding box center [669, 490] width 89 height 35
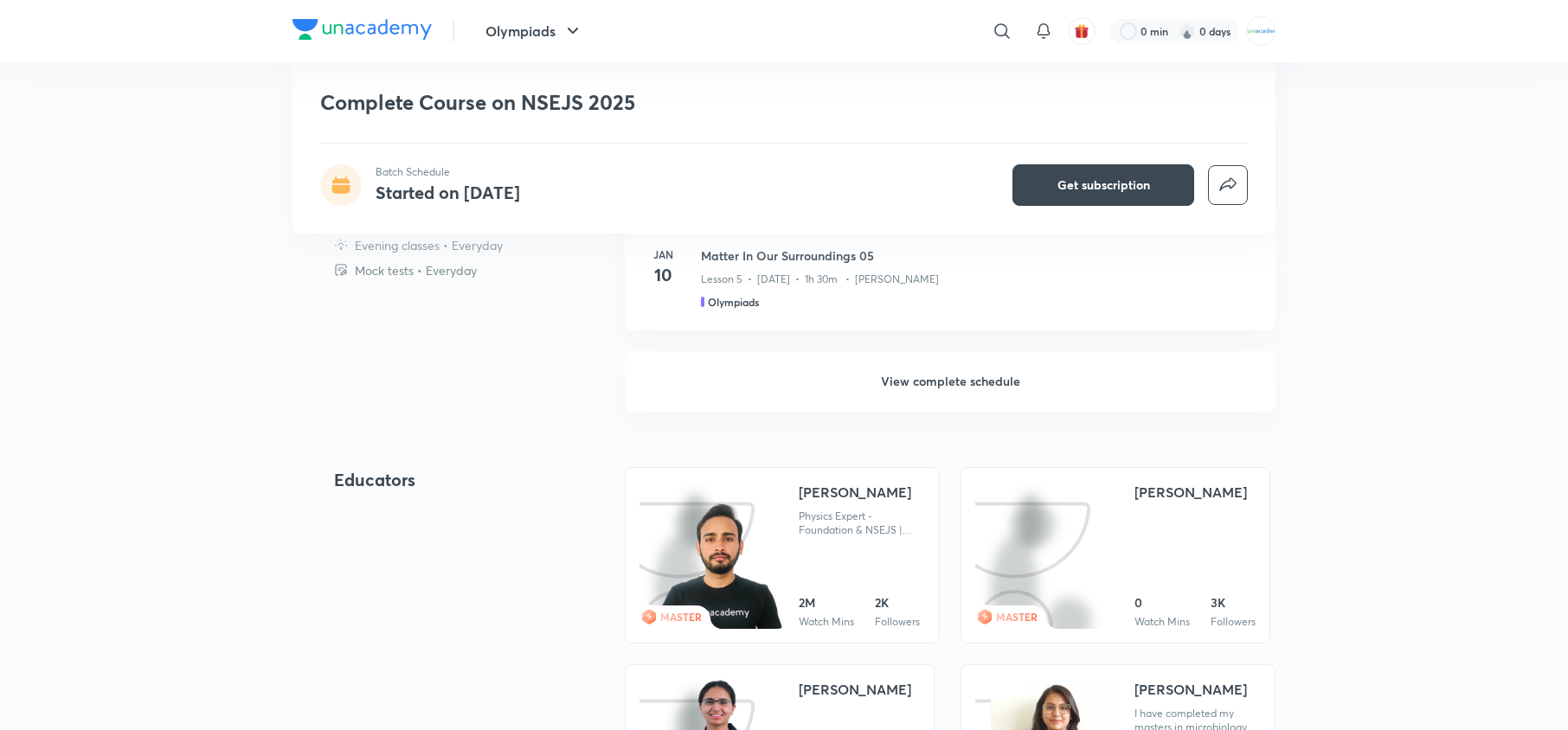
scroll to position [1367, 0]
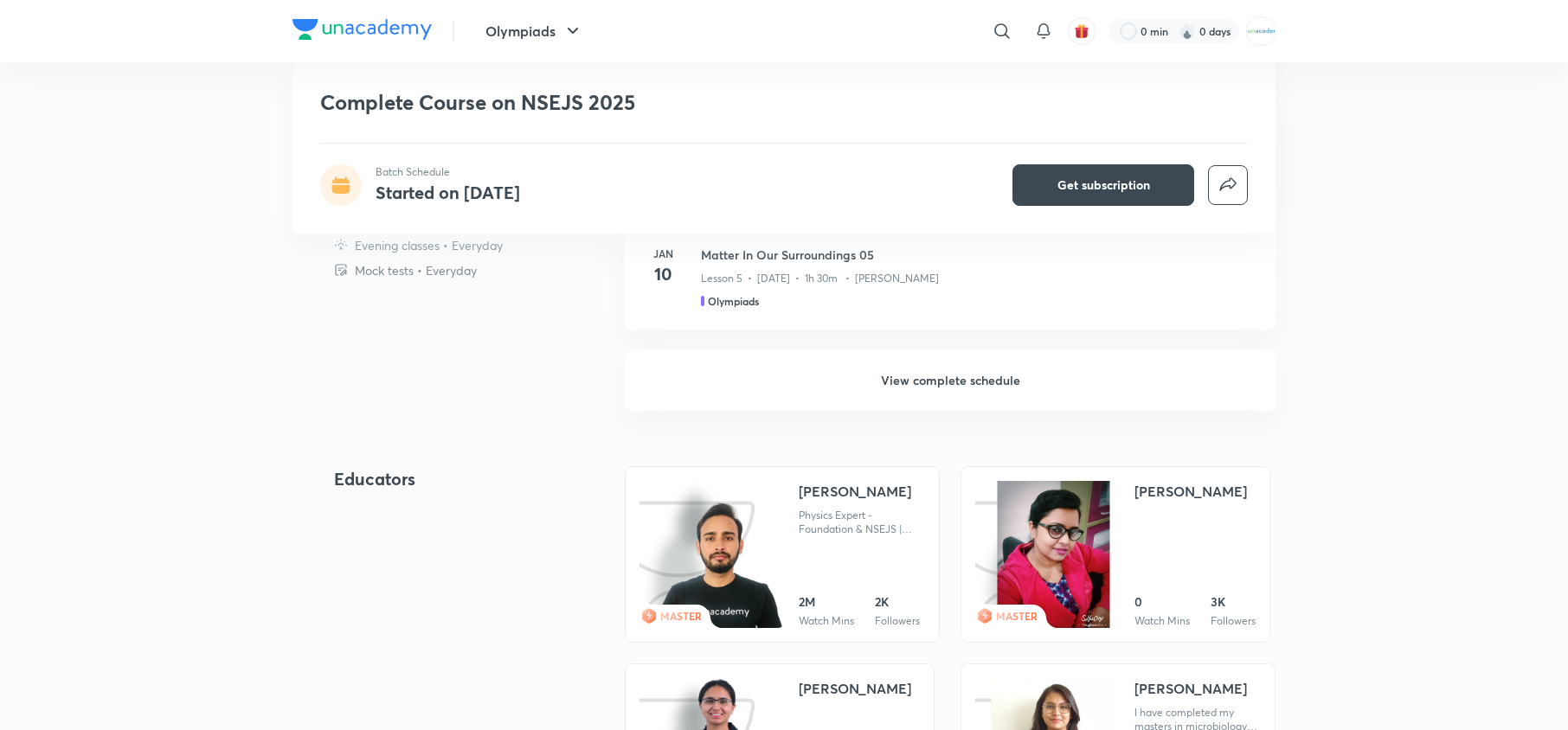
click at [912, 375] on h6 "View complete schedule" at bounding box center [950, 380] width 650 height 60
